Goal: Book appointment/travel/reservation

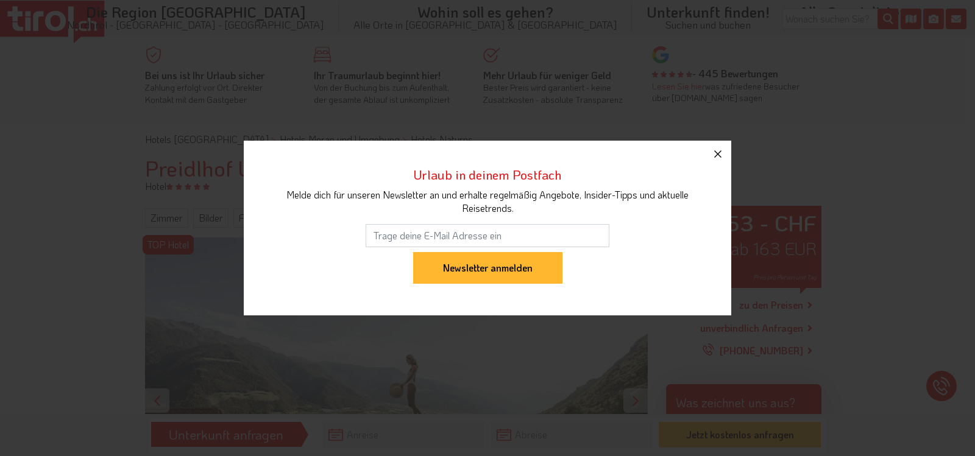
click at [720, 155] on icon "button" at bounding box center [718, 154] width 15 height 15
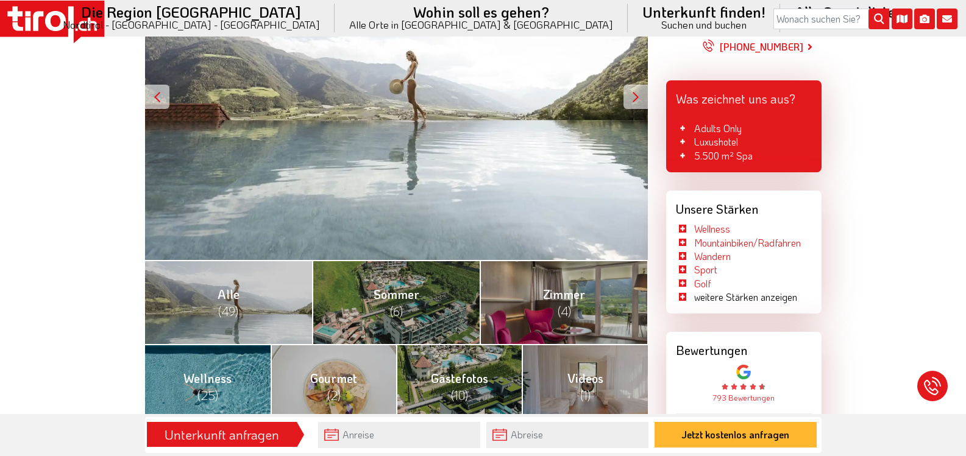
scroll to position [305, 0]
click at [377, 441] on input "text" at bounding box center [399, 435] width 162 height 26
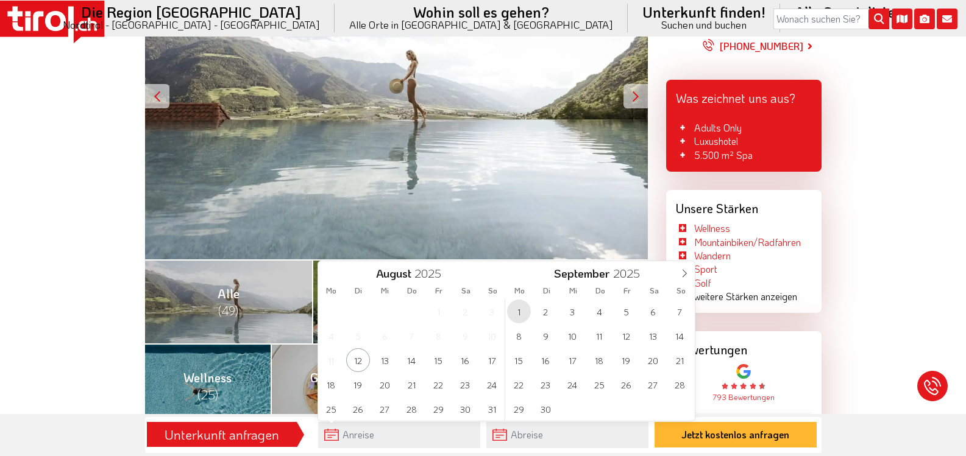
click at [517, 311] on span "1" at bounding box center [519, 312] width 24 height 24
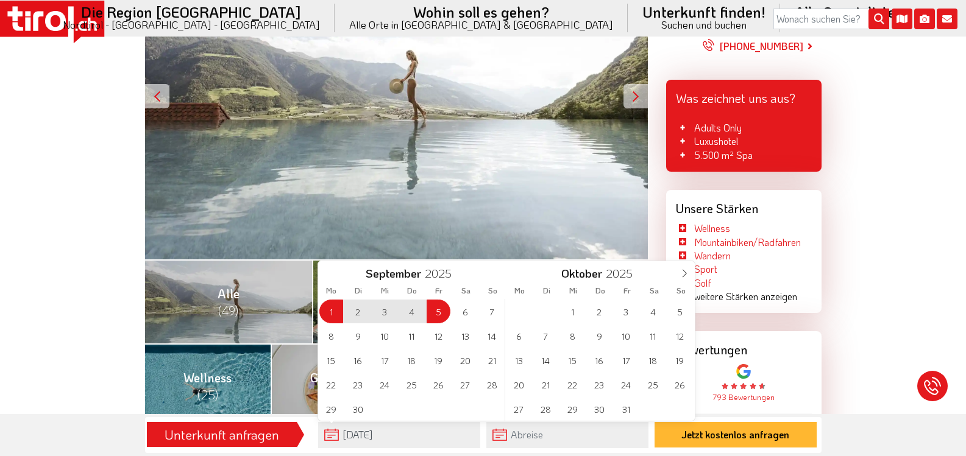
click at [436, 314] on span "5" at bounding box center [439, 312] width 24 height 24
type input "[DATE]"
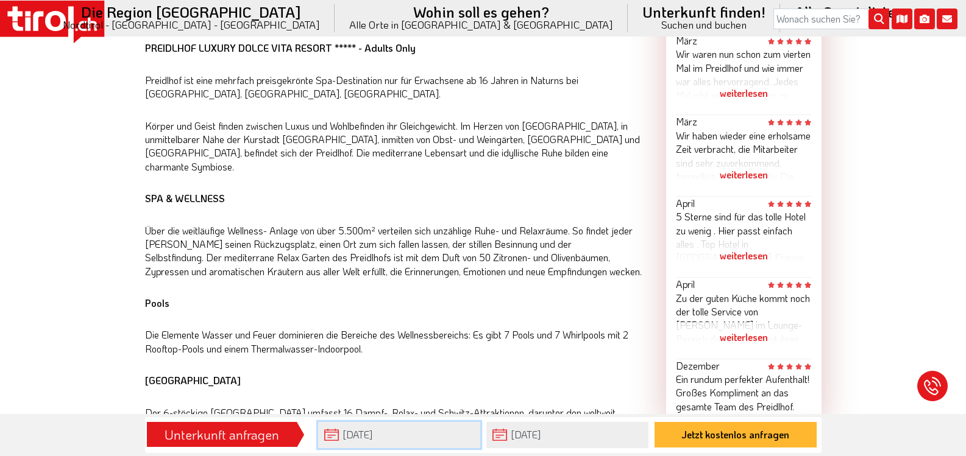
scroll to position [731, 0]
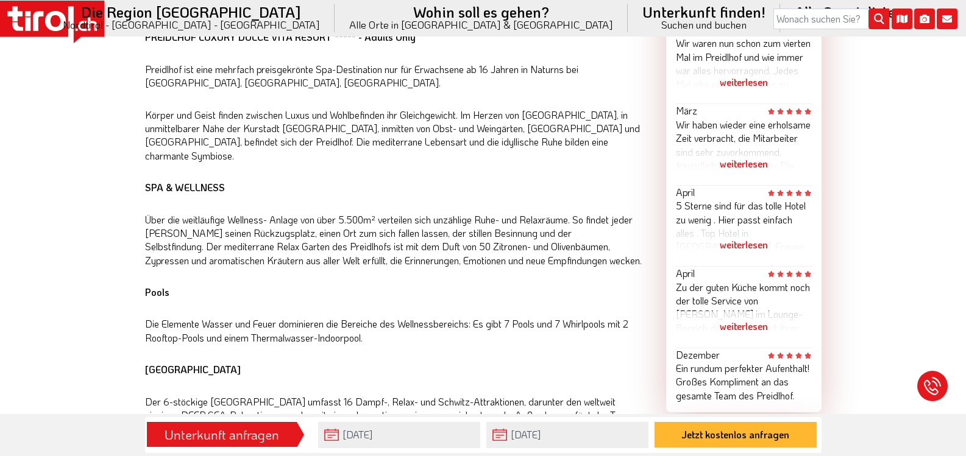
drag, startPoint x: 867, startPoint y: 293, endPoint x: 869, endPoint y: 285, distance: 7.5
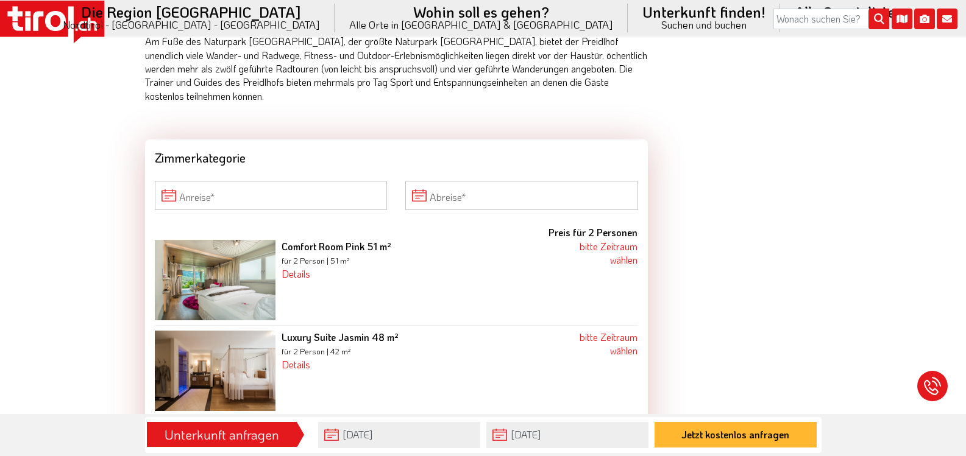
scroll to position [1767, 0]
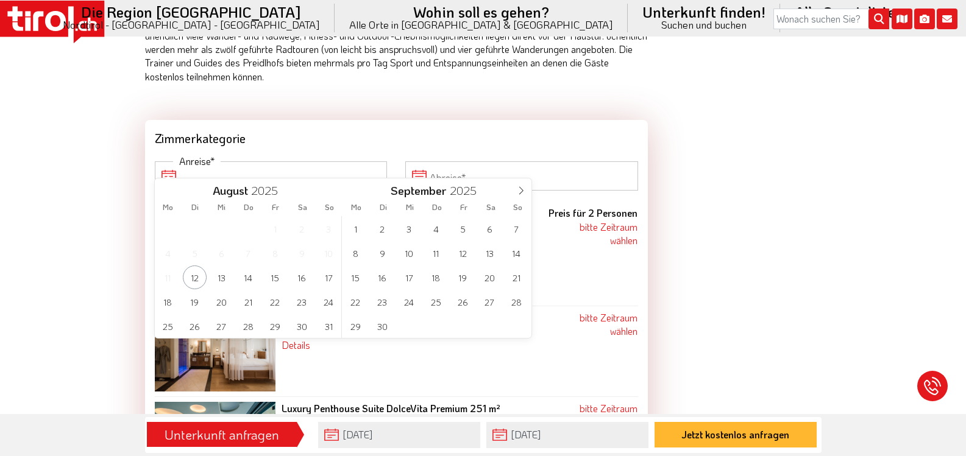
click at [324, 162] on input "Anreise" at bounding box center [271, 176] width 233 height 29
click at [359, 230] on span "1" at bounding box center [356, 229] width 24 height 24
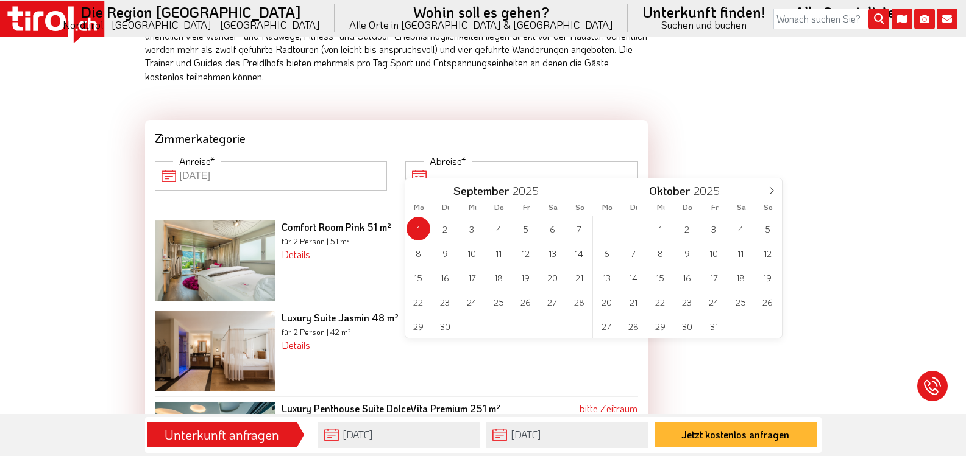
click at [468, 163] on input "Abreise" at bounding box center [521, 176] width 233 height 29
click at [524, 229] on span "5" at bounding box center [526, 229] width 24 height 24
type input "[DATE]"
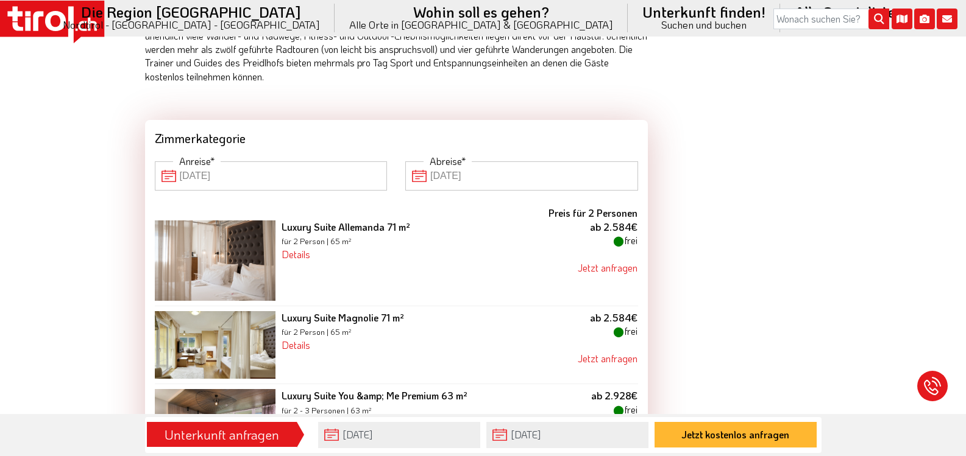
click at [583, 207] on b "Preis für 2 Personen" at bounding box center [593, 213] width 89 height 13
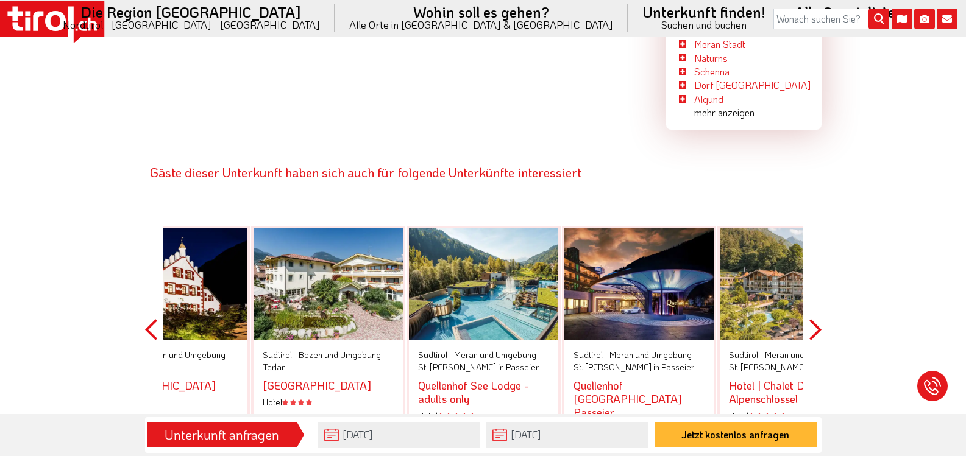
scroll to position [4388, 0]
